Goal: Task Accomplishment & Management: Use online tool/utility

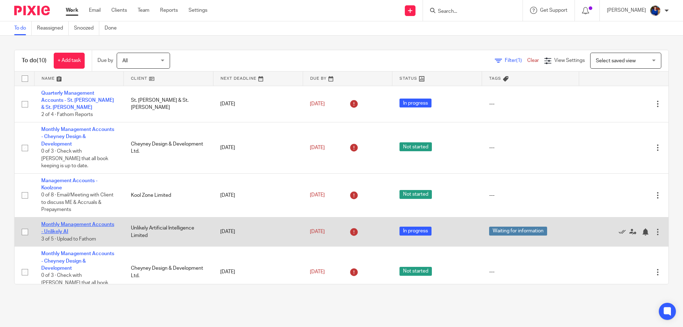
click at [94, 222] on link "Monthly Management Accounts - Unlikely AI" at bounding box center [77, 228] width 73 height 12
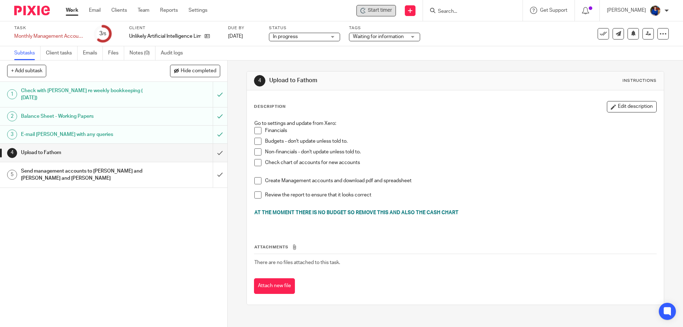
click at [380, 11] on span "Start timer" at bounding box center [380, 10] width 24 height 7
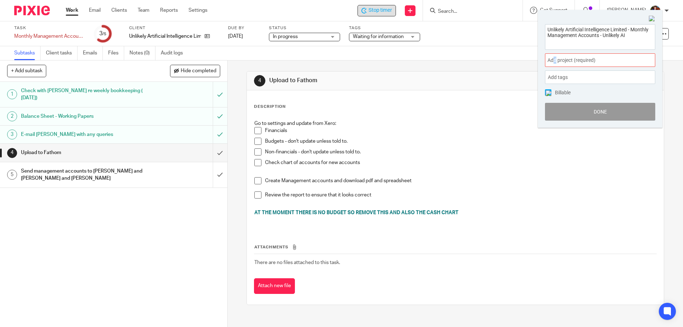
click at [556, 57] on span "Add project (required) :" at bounding box center [593, 60] width 90 height 7
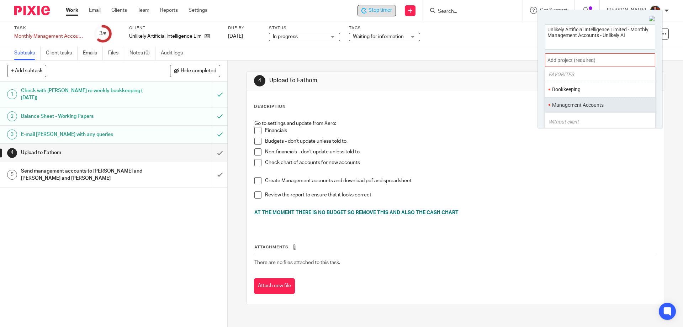
scroll to position [36, 0]
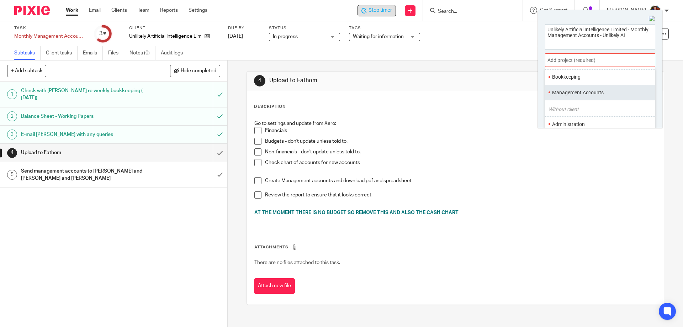
click at [563, 92] on li "Management Accounts" at bounding box center [598, 92] width 93 height 7
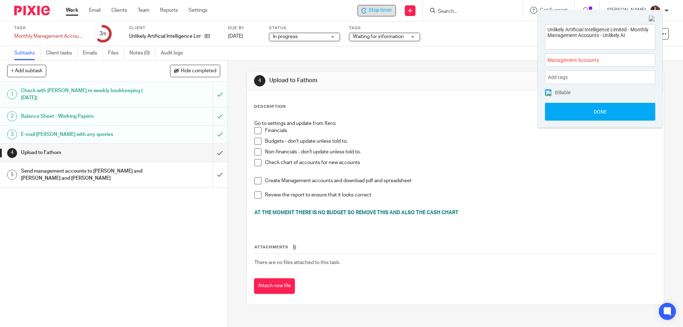
click at [549, 91] on img at bounding box center [549, 93] width 6 height 6
click at [553, 111] on button "Done" at bounding box center [600, 112] width 110 height 18
